Goal: Find specific page/section: Locate a particular part of the current website

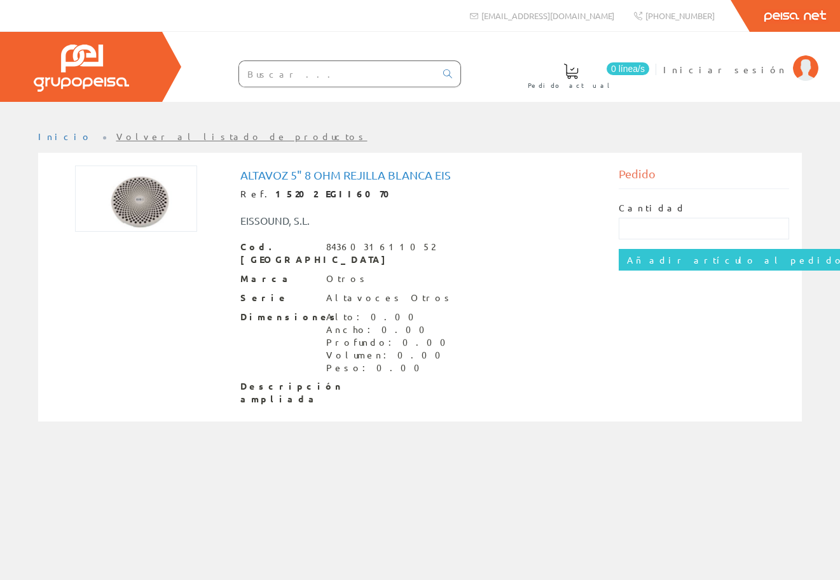
click at [323, 76] on input "text" at bounding box center [337, 73] width 197 height 25
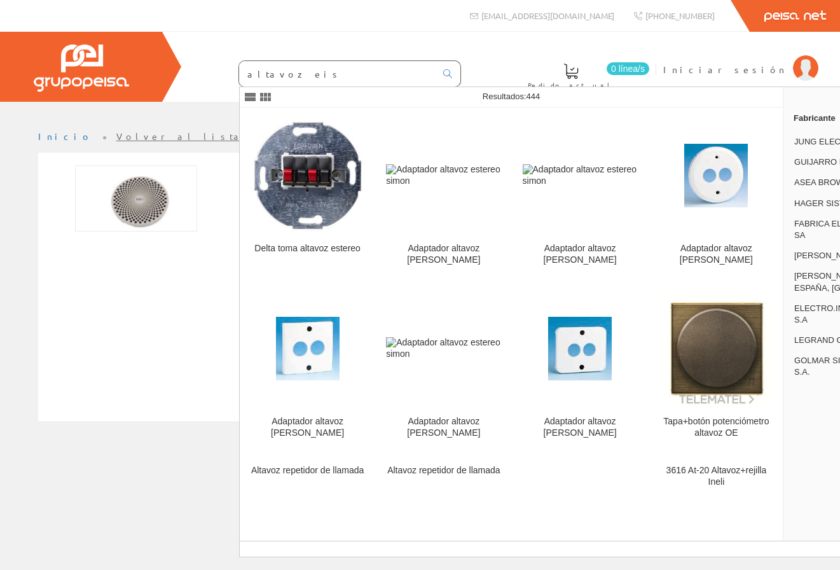
type input "altavoz eis"
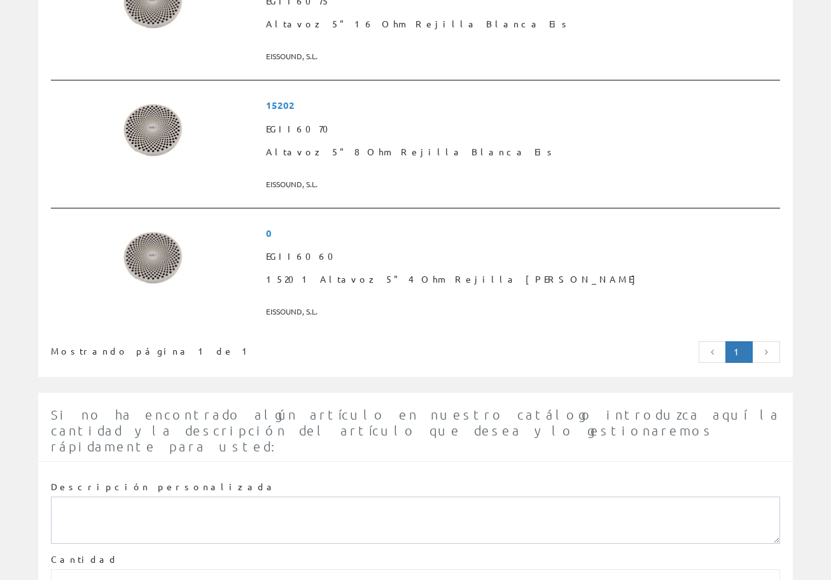
scroll to position [488, 0]
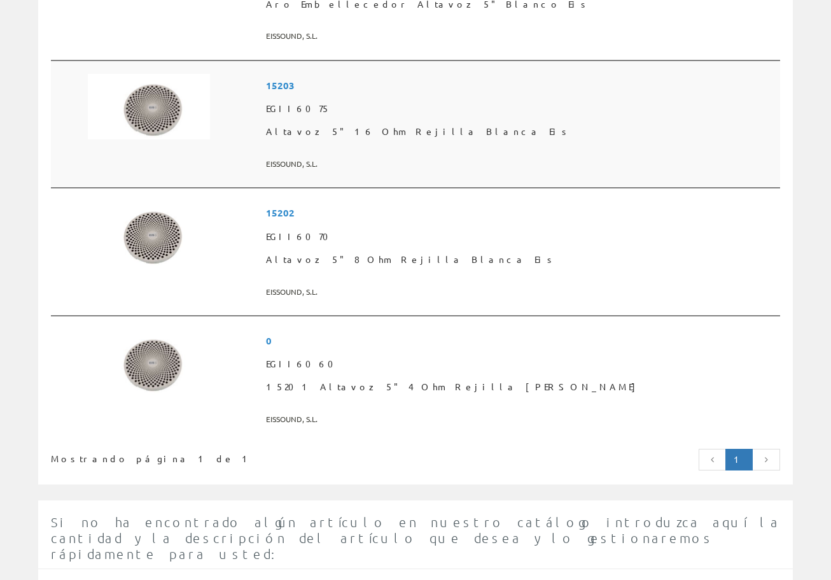
click at [156, 127] on img at bounding box center [149, 107] width 122 height 66
